Goal: Information Seeking & Learning: Learn about a topic

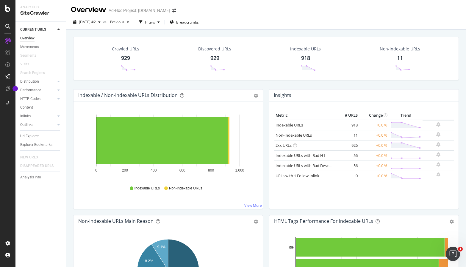
scroll to position [285, 0]
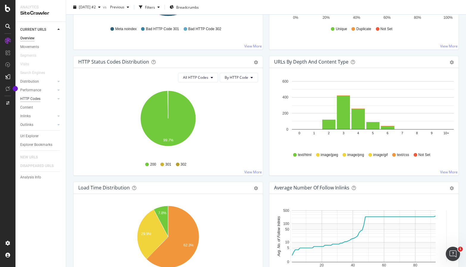
click at [37, 99] on div "HTTP Codes" at bounding box center [30, 99] width 20 height 6
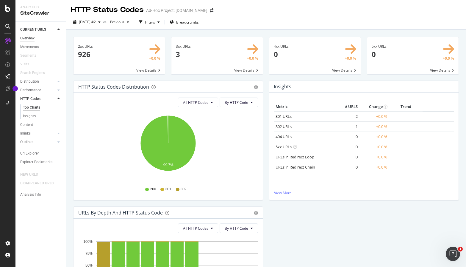
click at [30, 38] on div "Overview" at bounding box center [27, 38] width 14 height 6
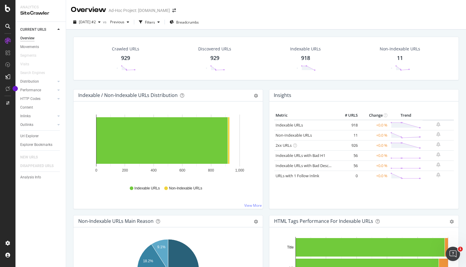
click at [399, 71] on div "Non-Indexable URLs 11 -" at bounding box center [400, 58] width 52 height 31
